Goal: Find specific page/section: Find specific page/section

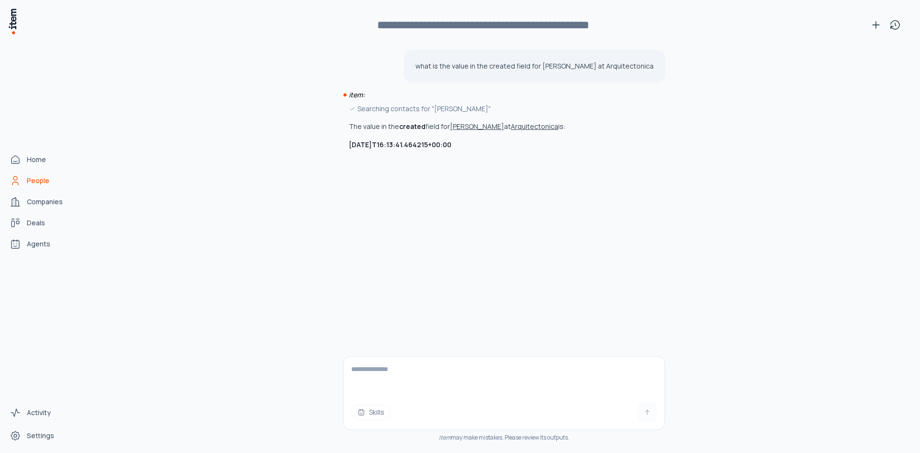
click at [19, 181] on icon "People" at bounding box center [16, 181] width 12 height 12
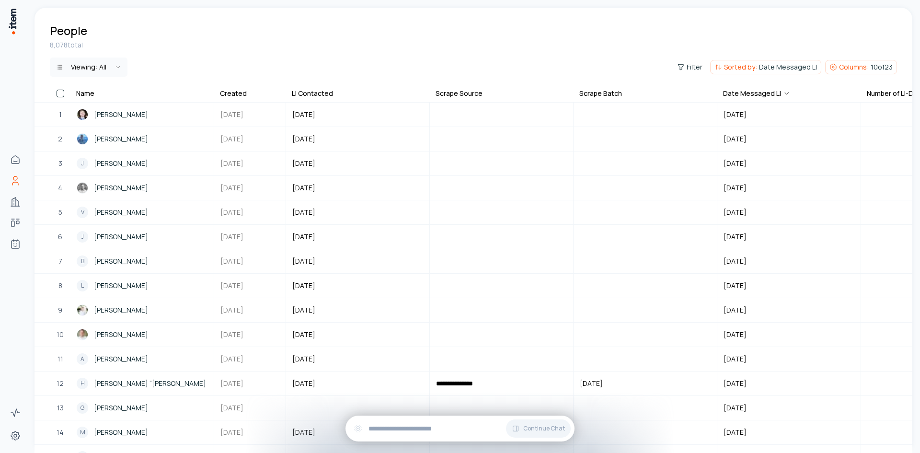
click at [108, 72] on html "Home People Companies Deals Agents Activity Settings People 8,078 total Viewing…" at bounding box center [460, 226] width 920 height 453
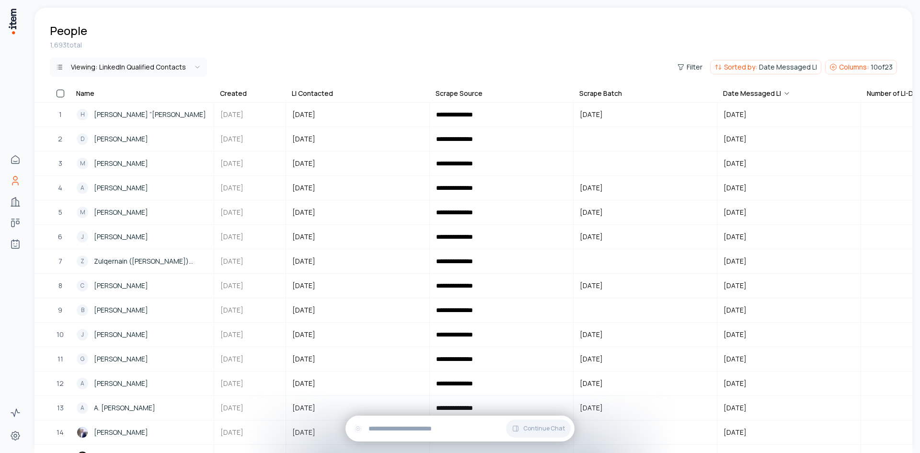
click at [251, 93] on th "Created" at bounding box center [250, 95] width 72 height 14
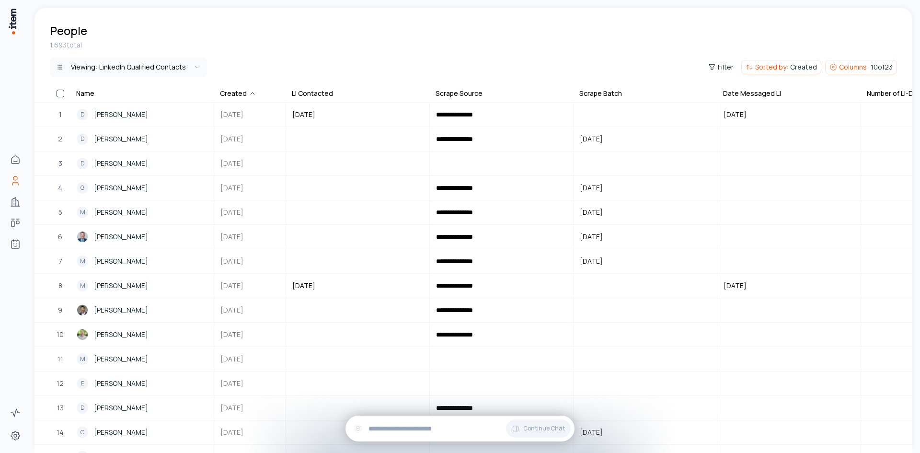
click at [251, 93] on icon at bounding box center [253, 94] width 4 height 2
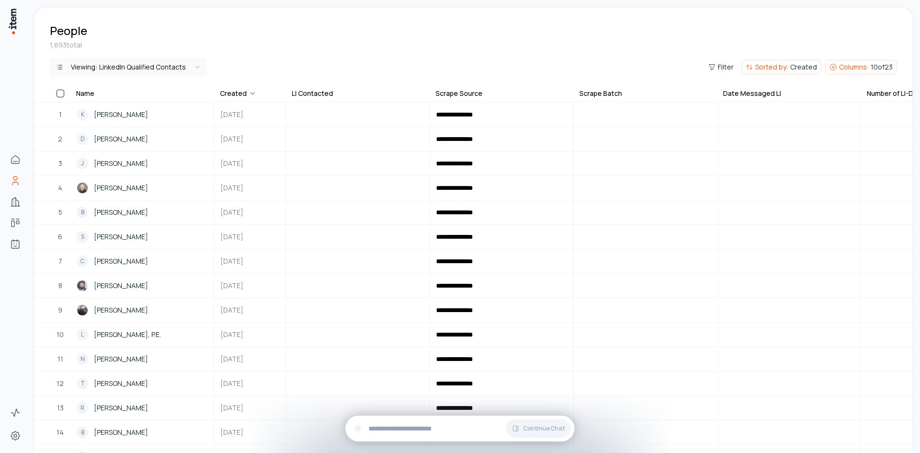
click at [259, 93] on th "Created" at bounding box center [250, 95] width 72 height 14
click at [254, 93] on th "Created" at bounding box center [250, 95] width 72 height 14
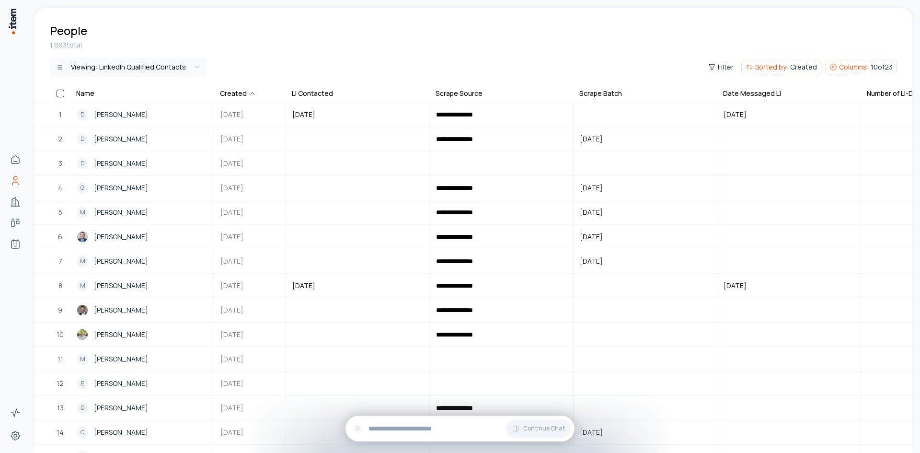
click at [611, 92] on div "Scrape Batch" at bounding box center [600, 94] width 43 height 10
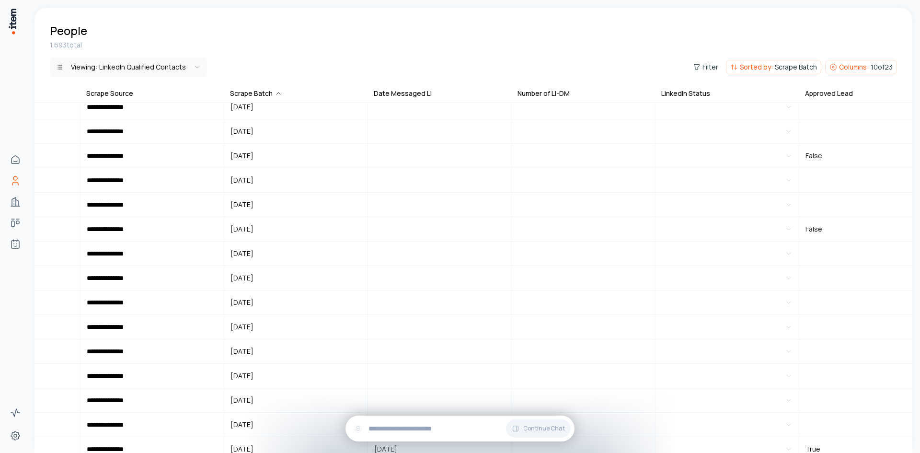
scroll to position [9120, 349]
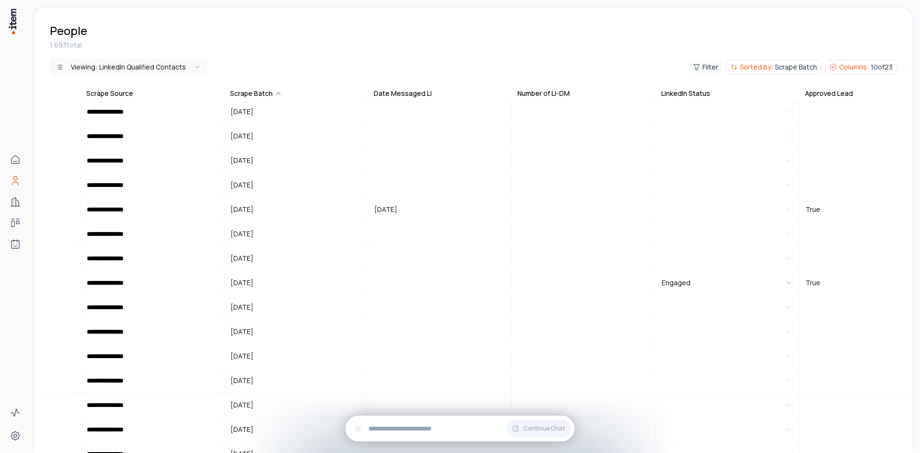
click at [713, 66] on span "Filter" at bounding box center [711, 67] width 16 height 10
click at [544, 116] on button "Add filter" at bounding box center [589, 111] width 252 height 17
click at [491, 116] on button "Name" at bounding box center [499, 111] width 72 height 15
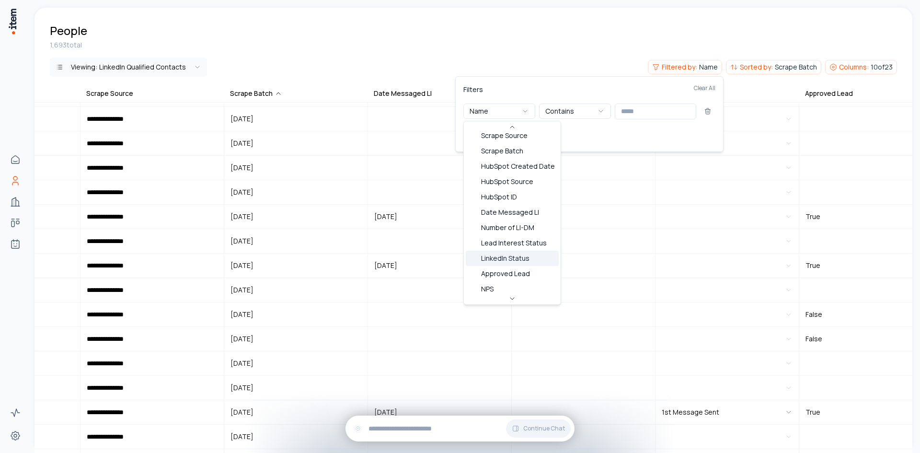
scroll to position [192, 0]
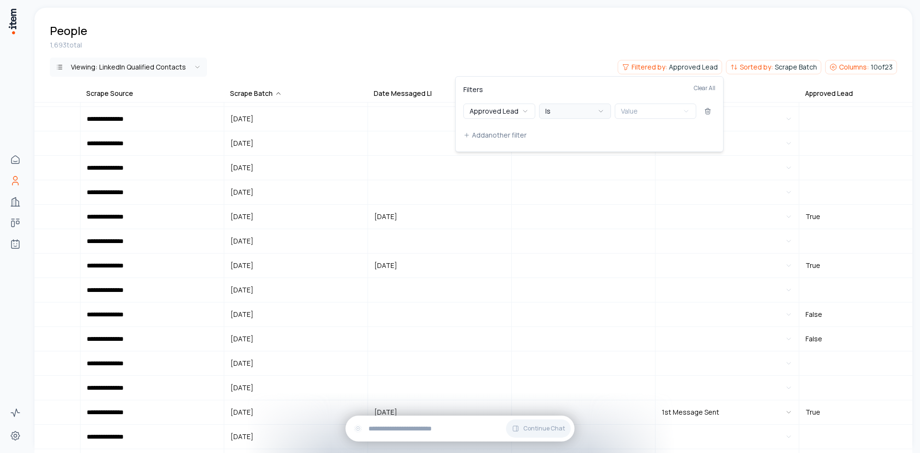
click at [599, 112] on icon "button" at bounding box center [601, 111] width 8 height 8
click at [497, 64] on html "**********" at bounding box center [460, 226] width 920 height 453
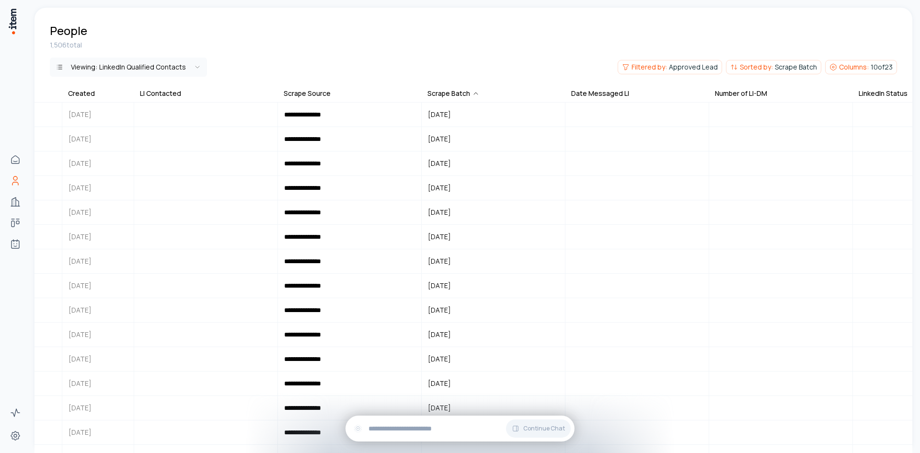
scroll to position [0, 153]
click at [681, 68] on span "Approved Lead" at bounding box center [693, 67] width 49 height 10
click at [597, 114] on icon "button" at bounding box center [601, 111] width 8 height 8
click at [641, 111] on button "Value" at bounding box center [655, 111] width 81 height 15
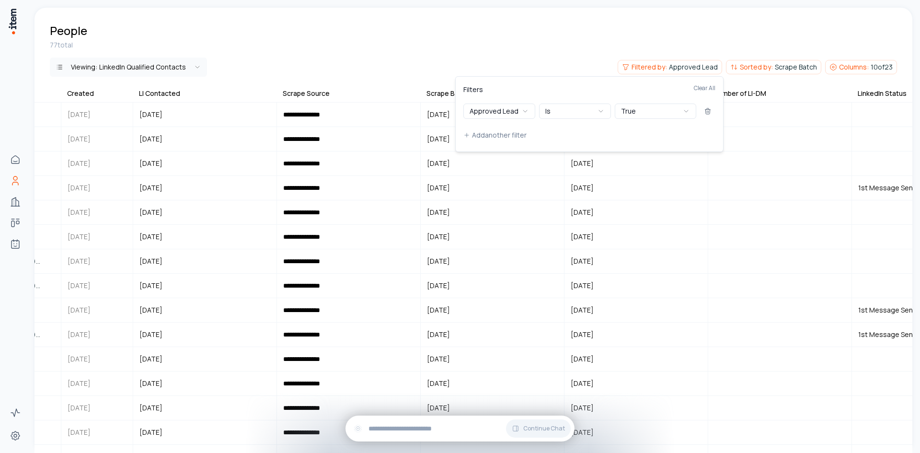
click at [553, 38] on html "**********" at bounding box center [460, 226] width 920 height 453
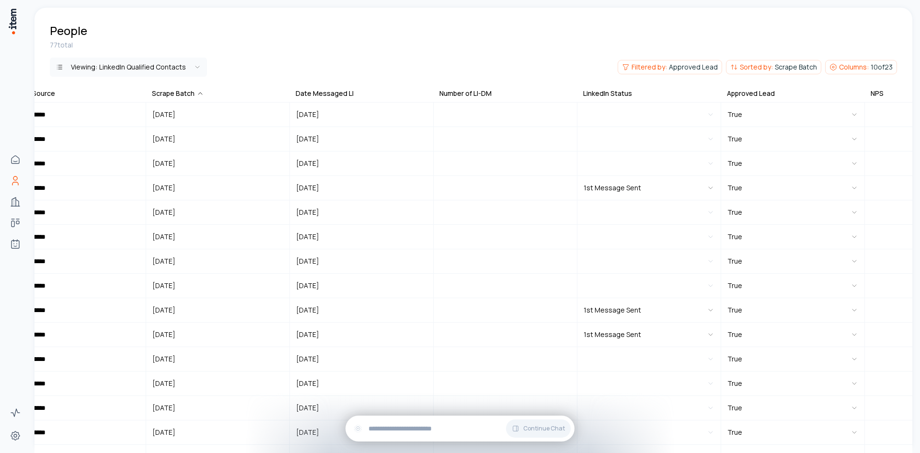
scroll to position [0, 413]
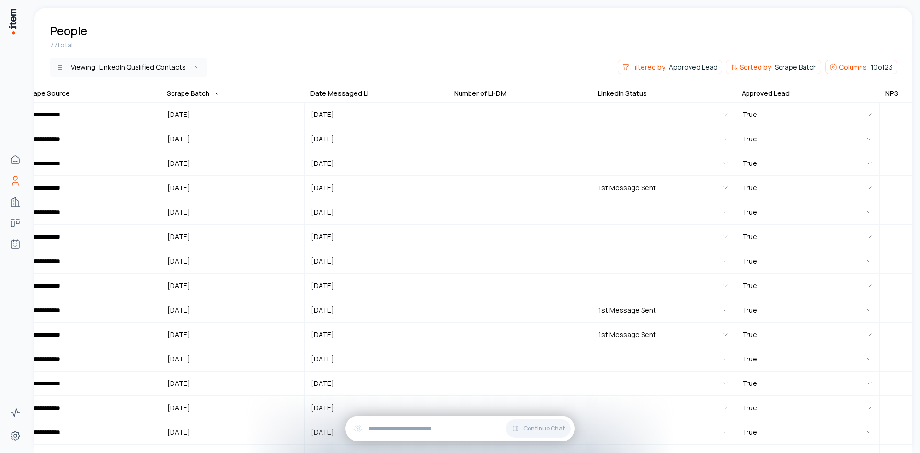
click at [354, 93] on div "Date Messaged LI" at bounding box center [340, 94] width 58 height 10
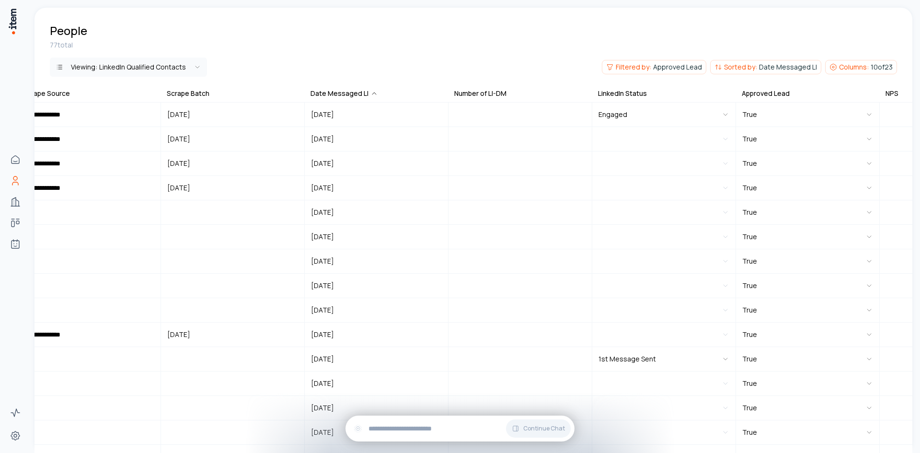
click at [372, 93] on icon at bounding box center [374, 94] width 4 height 2
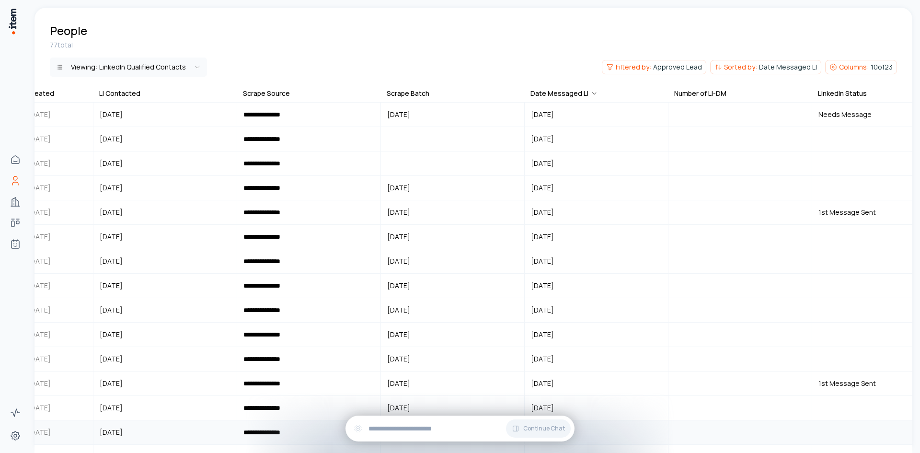
scroll to position [0, 187]
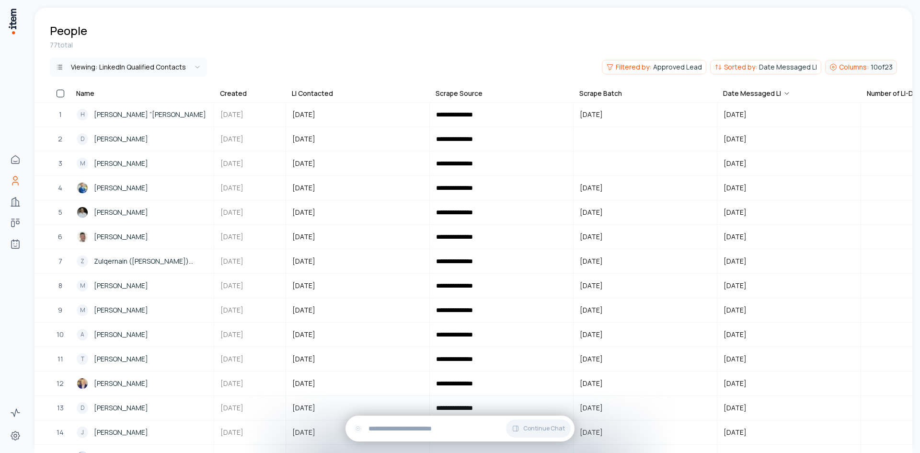
click at [868, 68] on span "Columns:" at bounding box center [854, 67] width 30 height 10
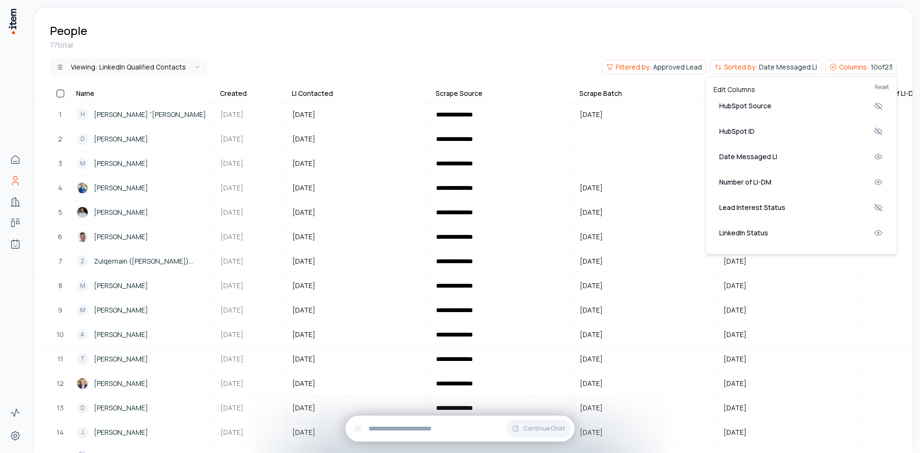
click at [459, 25] on html "**********" at bounding box center [460, 226] width 920 height 453
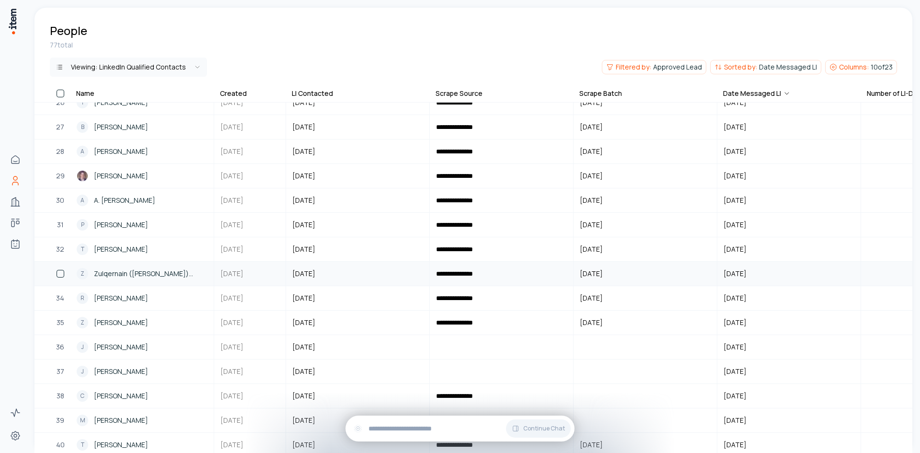
scroll to position [671, 0]
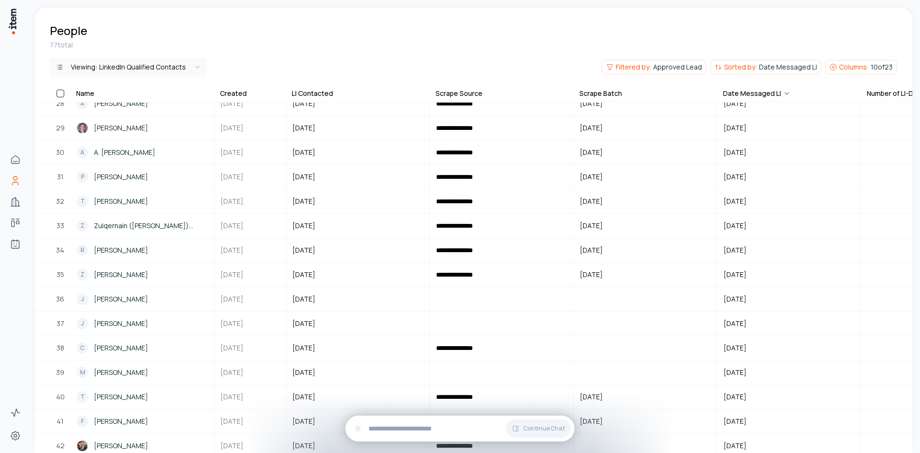
click at [505, 43] on div "77 total" at bounding box center [473, 45] width 847 height 10
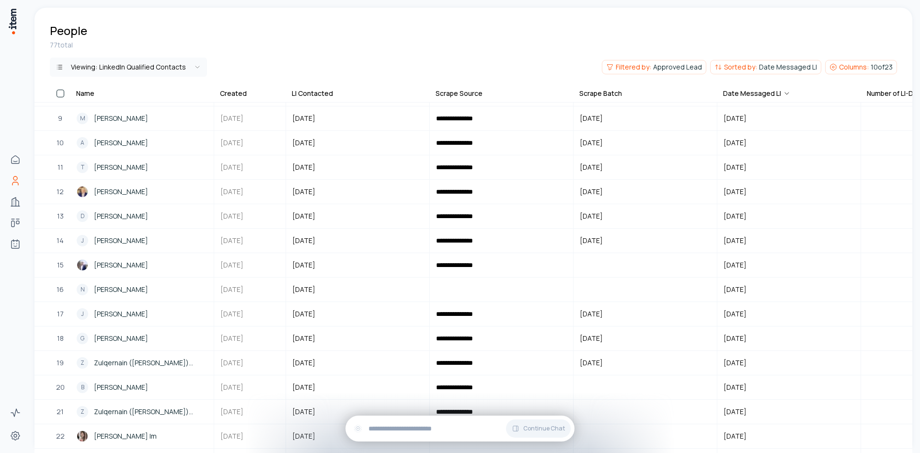
scroll to position [0, 0]
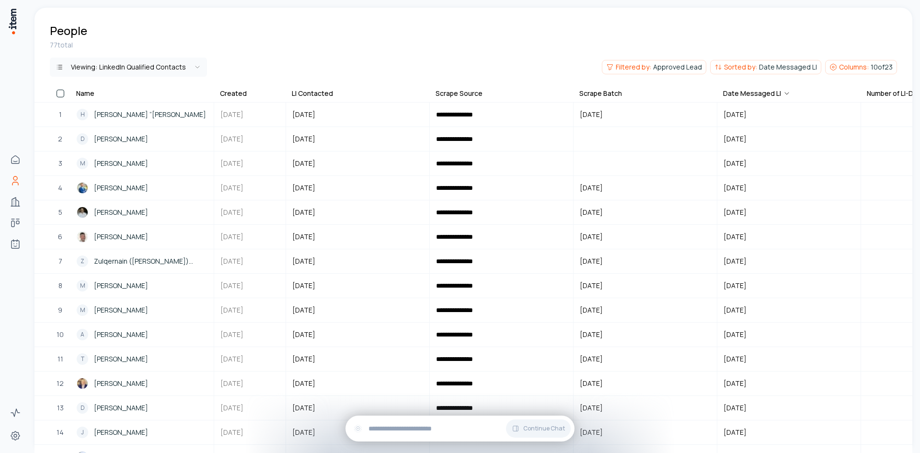
click at [503, 27] on div "People" at bounding box center [474, 23] width 878 height 31
